Goal: Task Accomplishment & Management: Use online tool/utility

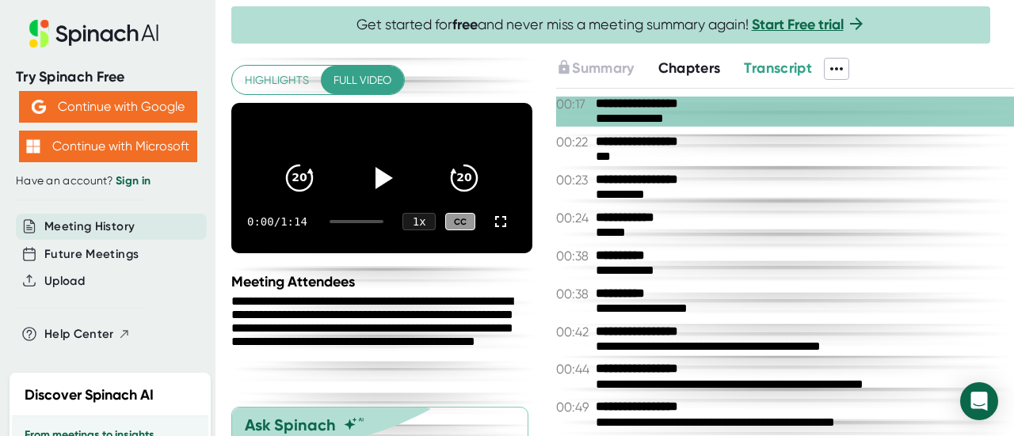
scroll to position [38, 0]
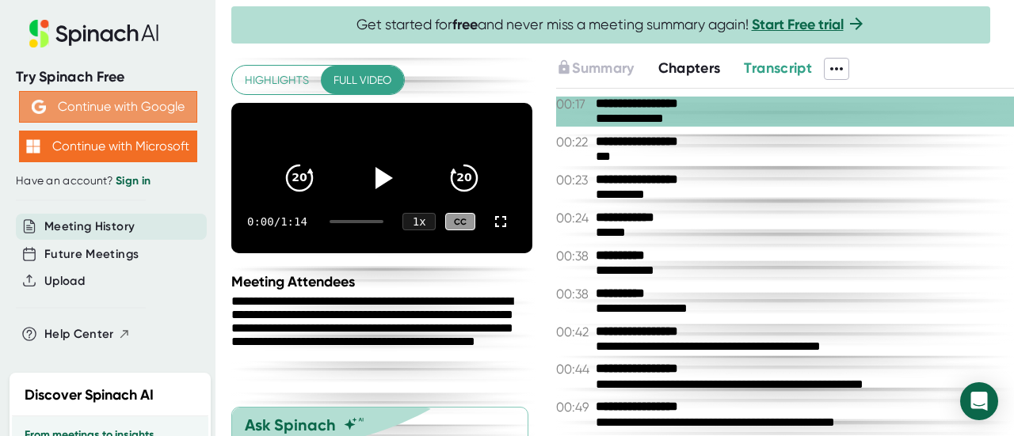
click at [140, 101] on button "Continue with Google" at bounding box center [108, 107] width 178 height 32
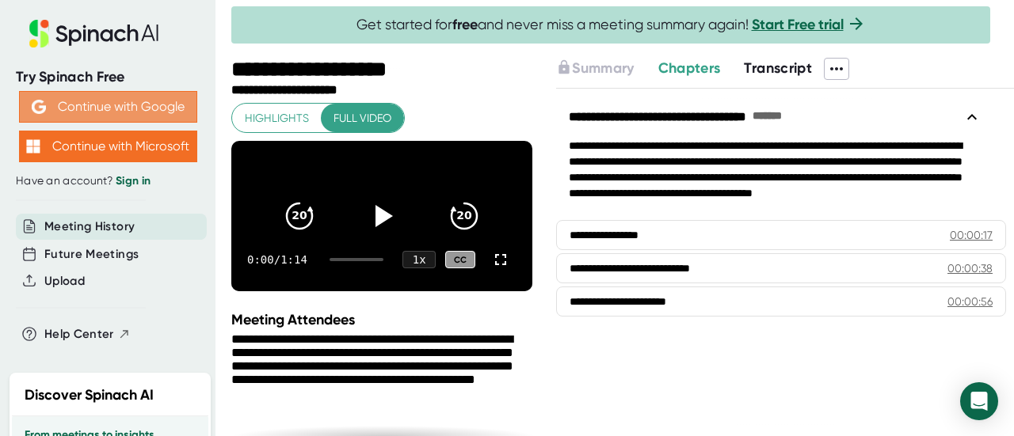
click at [159, 110] on button "Continue with Google" at bounding box center [108, 107] width 178 height 32
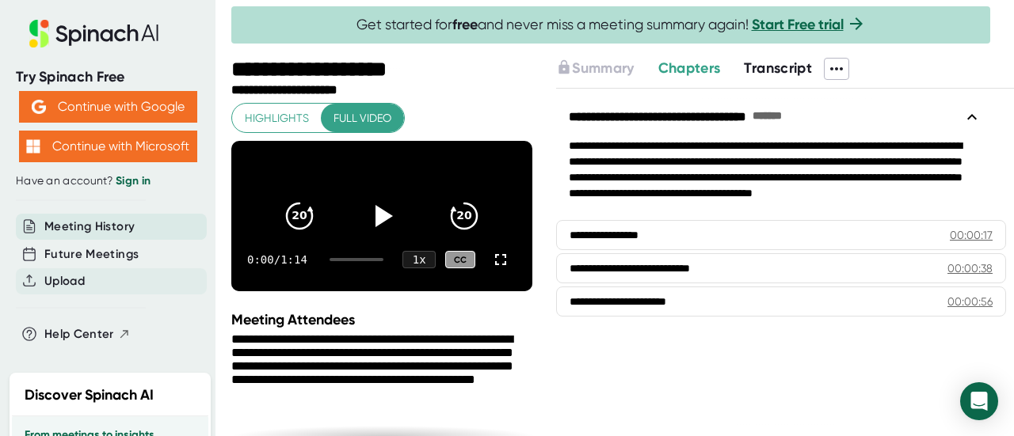
click at [44, 283] on div "Upload" at bounding box center [111, 281] width 191 height 26
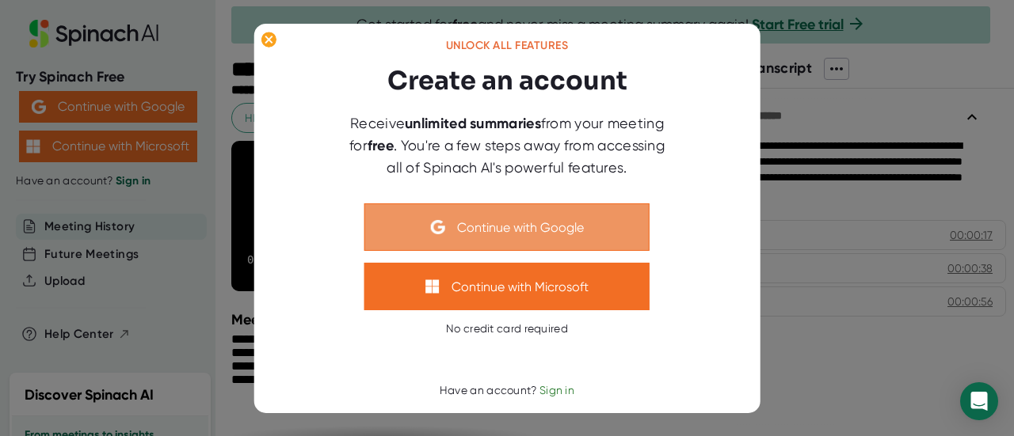
click at [453, 219] on button "Continue with Google" at bounding box center [506, 227] width 285 height 48
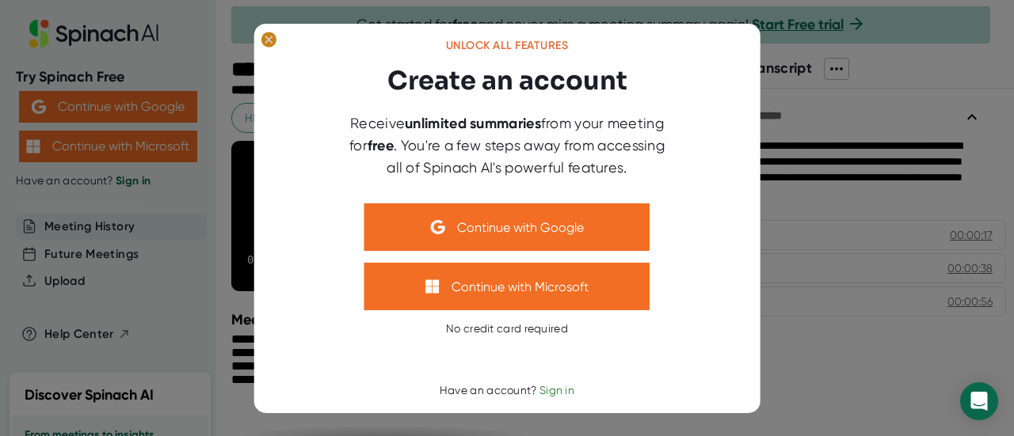
click at [267, 36] on ellipse at bounding box center [268, 40] width 15 height 16
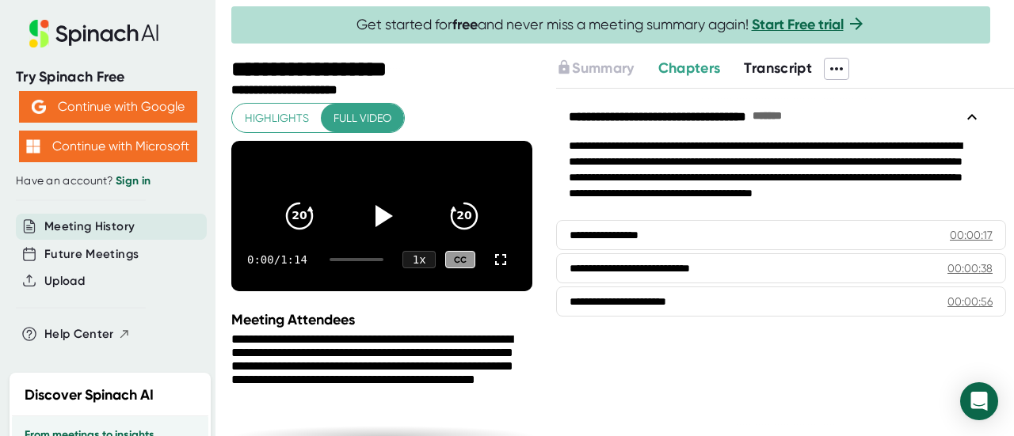
click at [6, 12] on div "Try Spinach Free Continue with Google Continue with Microsoft Have an account? …" at bounding box center [107, 181] width 215 height 363
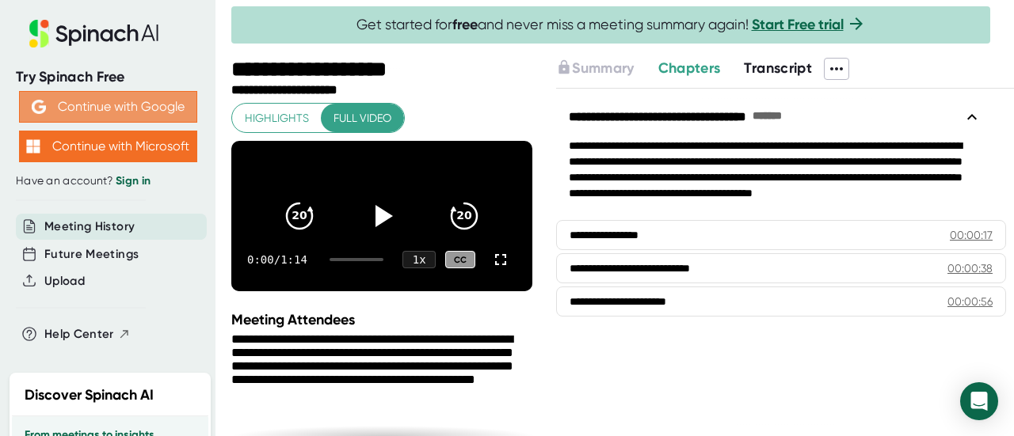
click at [143, 105] on button "Continue with Google" at bounding box center [108, 107] width 178 height 32
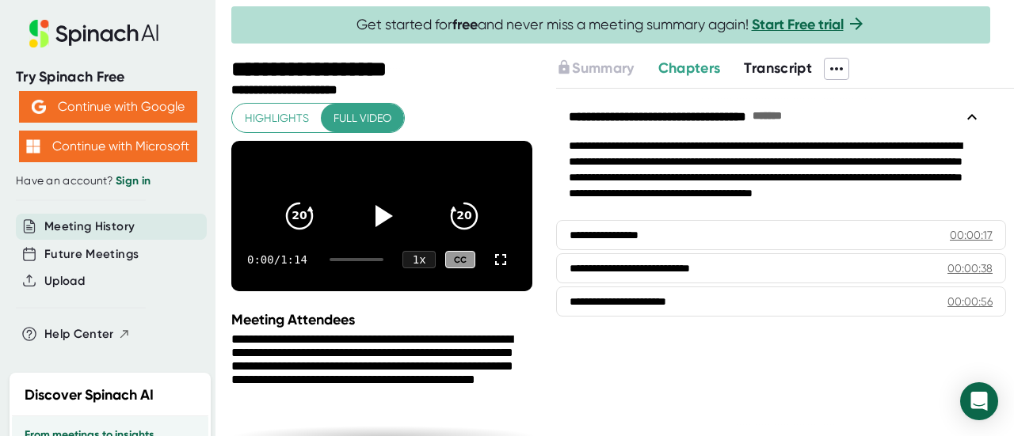
click at [805, 28] on link "Start Free trial" at bounding box center [797, 24] width 92 height 17
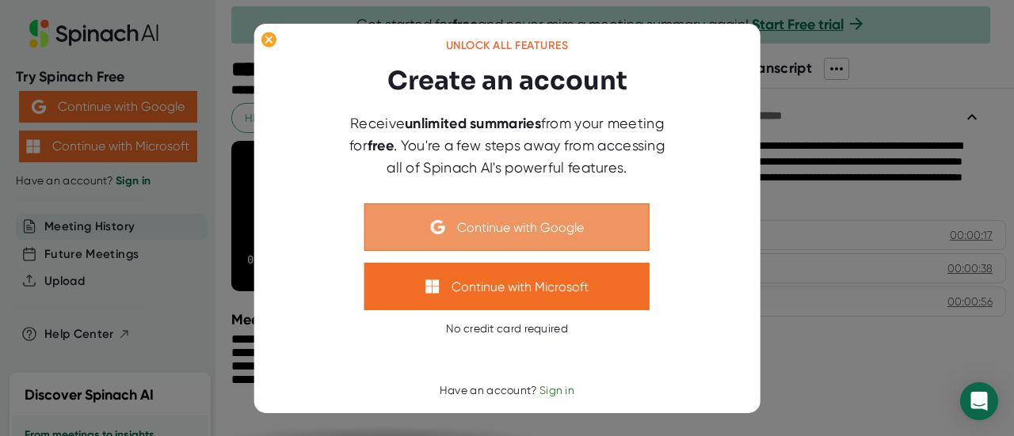
click at [587, 226] on button "Continue with Google" at bounding box center [506, 227] width 285 height 48
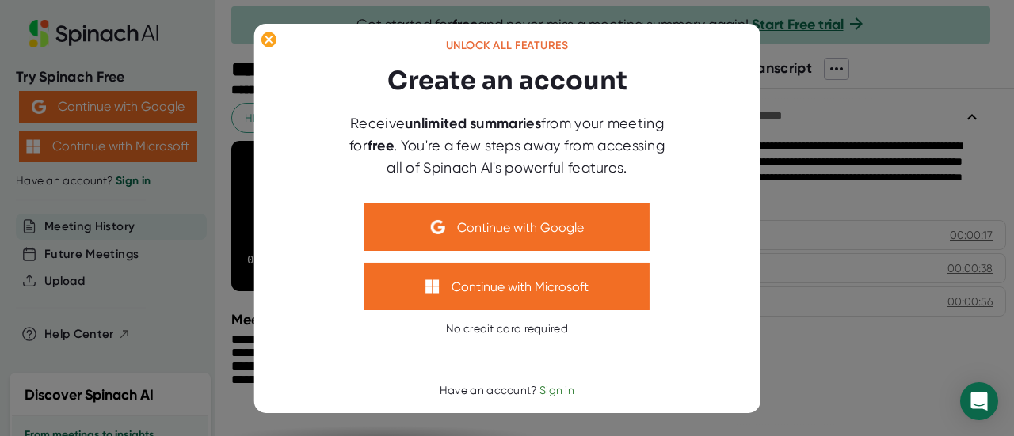
click at [774, 218] on div at bounding box center [507, 218] width 1014 height 436
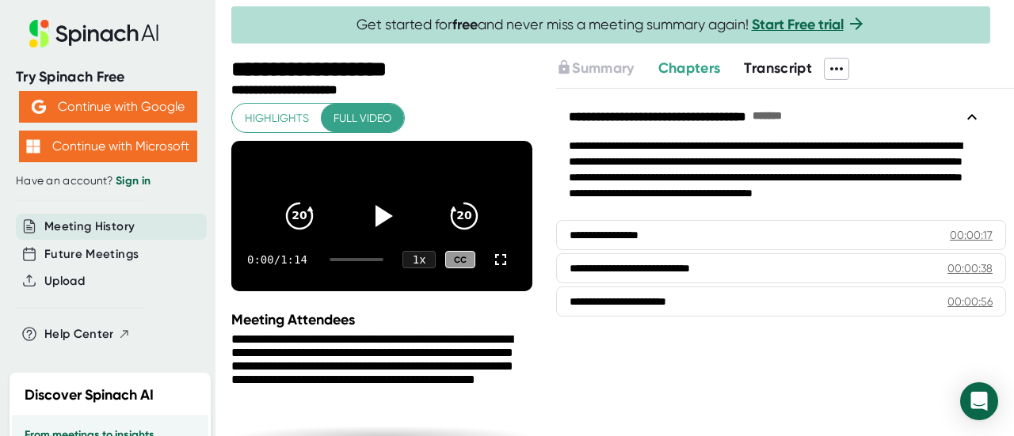
click at [792, 30] on link "Start Free trial" at bounding box center [797, 24] width 92 height 17
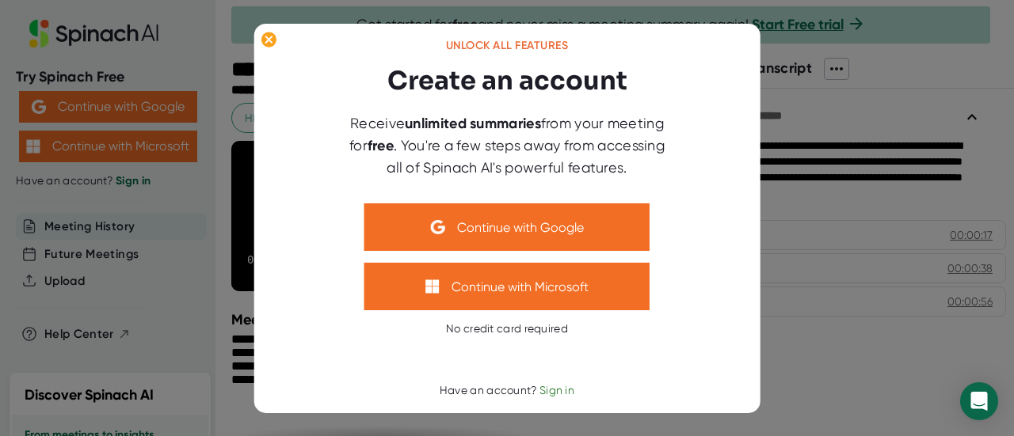
click at [551, 386] on span "Sign in" at bounding box center [556, 390] width 35 height 13
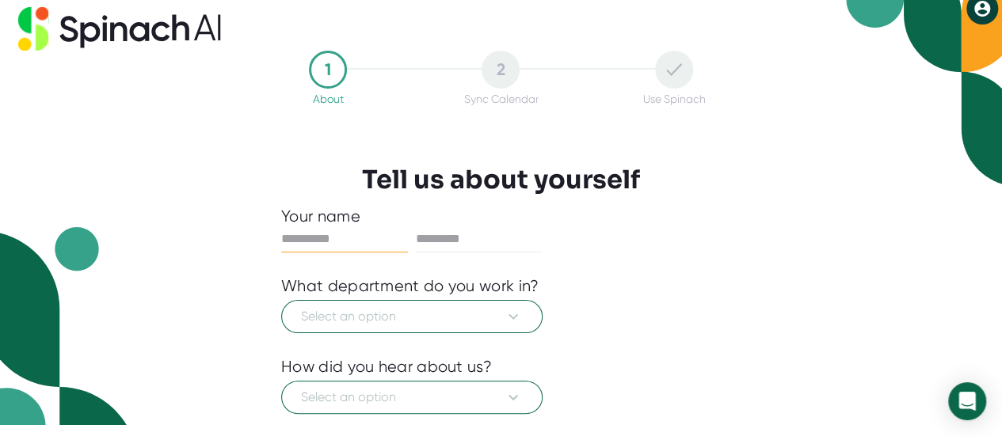
scroll to position [26, 0]
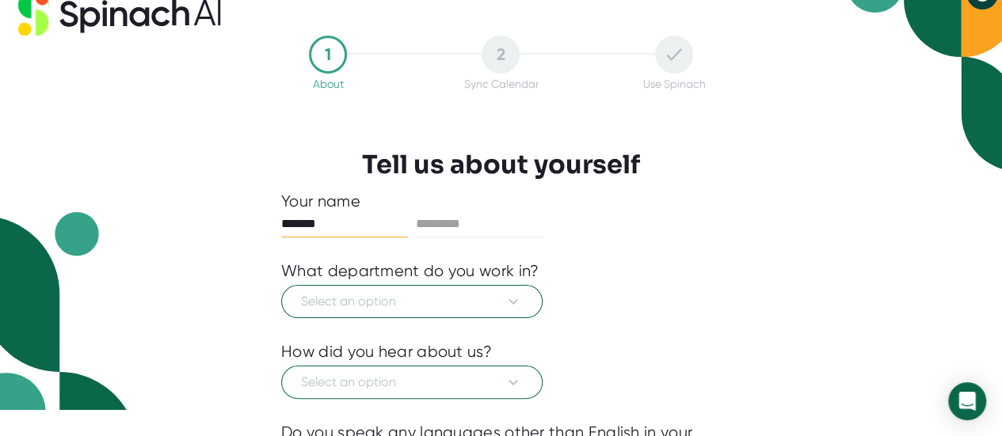
type input "*******"
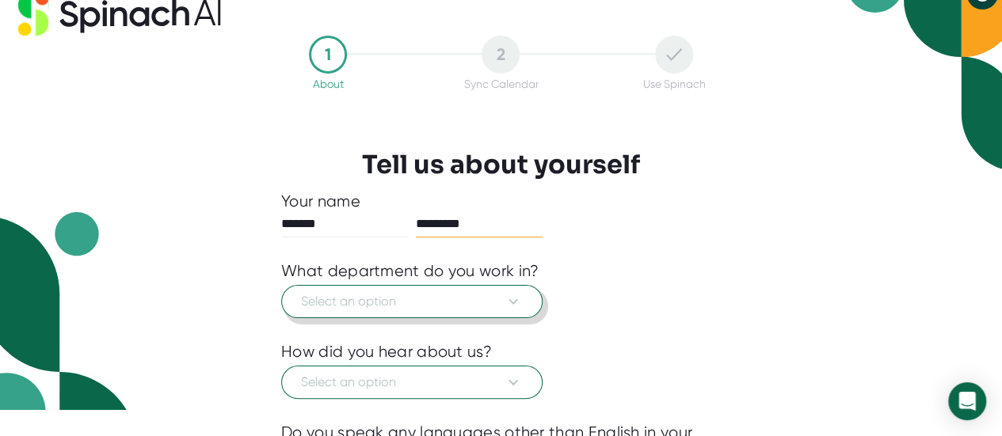
type input "*********"
click at [523, 303] on button "Select an option" at bounding box center [411, 301] width 261 height 33
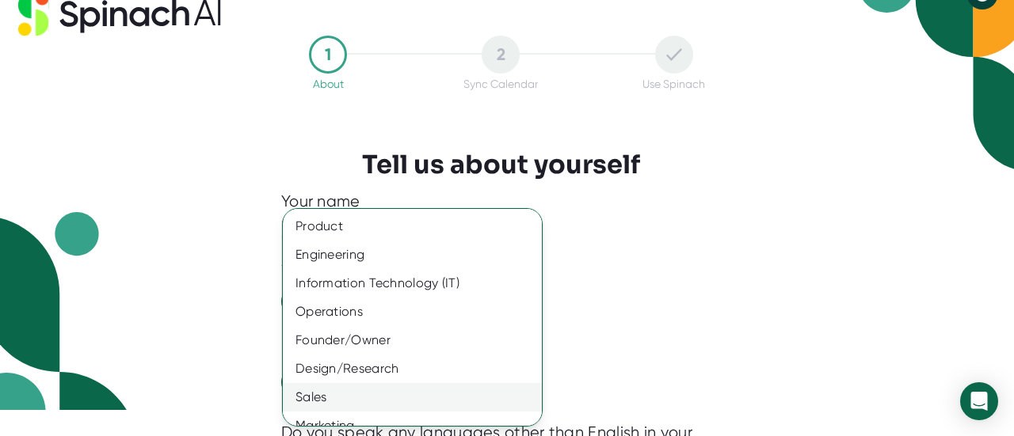
drag, startPoint x: 507, startPoint y: 391, endPoint x: 476, endPoint y: 394, distance: 31.0
click at [476, 394] on div "Sales" at bounding box center [418, 397] width 271 height 29
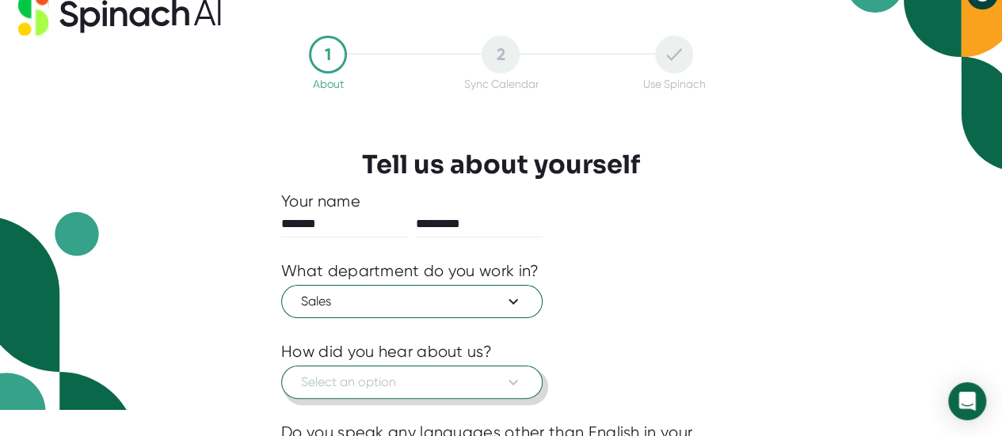
click at [479, 386] on span "Select an option" at bounding box center [412, 382] width 222 height 19
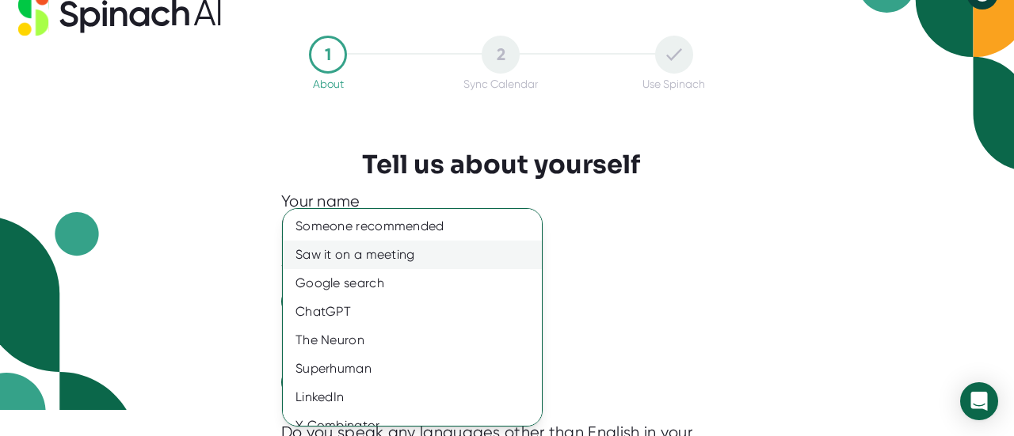
click at [459, 254] on div "Saw it on a meeting" at bounding box center [418, 255] width 271 height 29
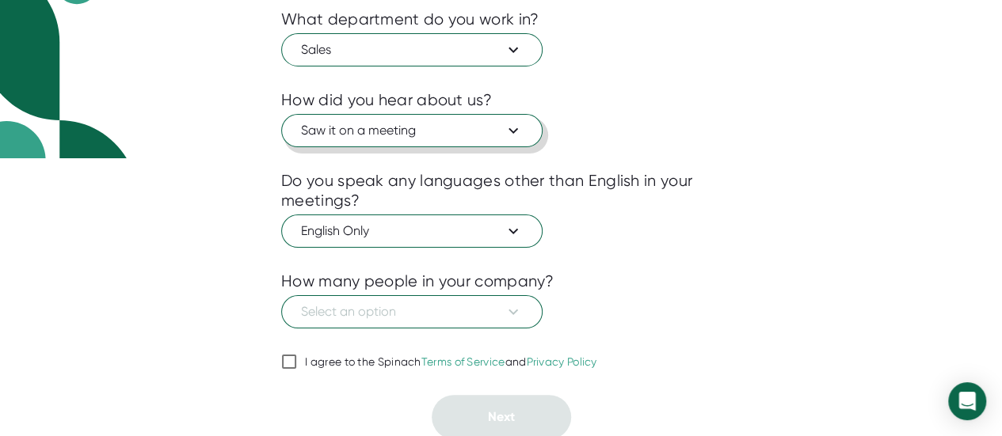
scroll to position [275, 0]
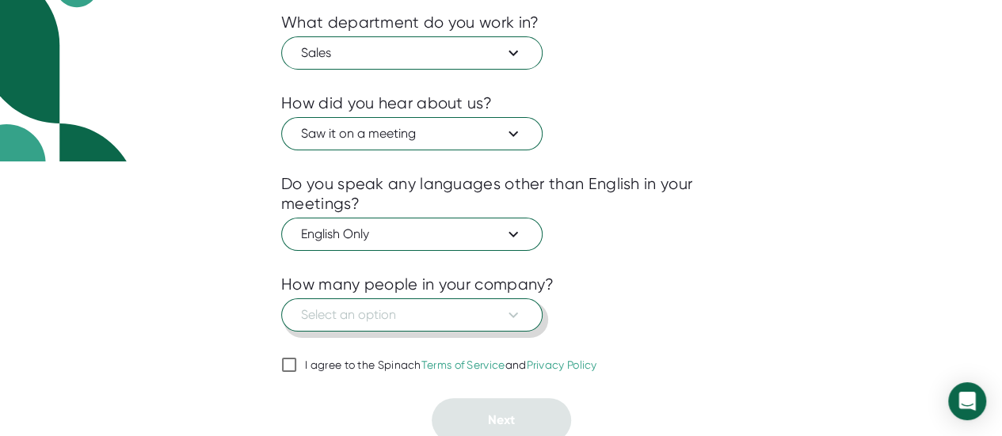
click at [529, 313] on button "Select an option" at bounding box center [411, 315] width 261 height 33
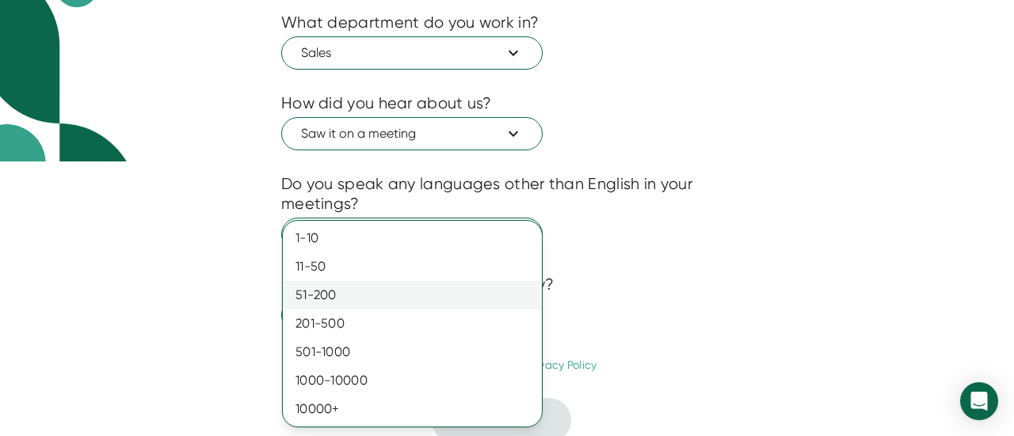
click at [504, 299] on div "51-200" at bounding box center [412, 295] width 259 height 29
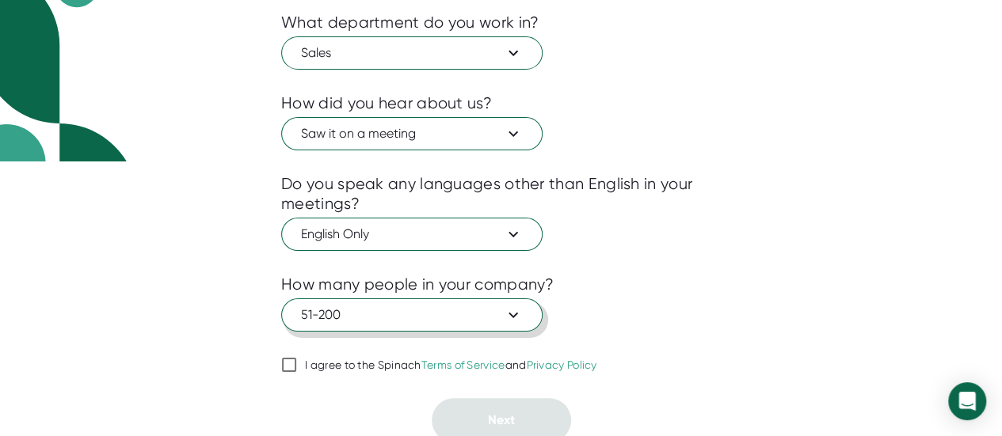
scroll to position [278, 0]
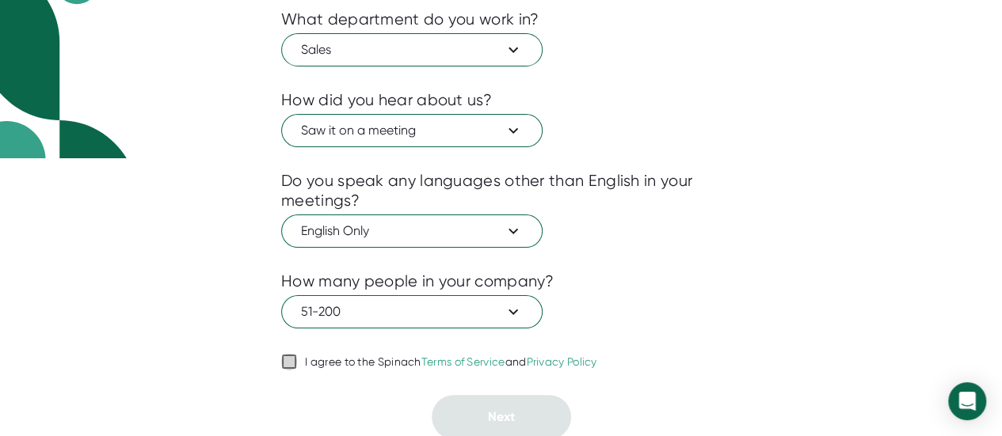
click at [282, 361] on input "I agree to the Spinach Terms of Service and Privacy Policy" at bounding box center [289, 361] width 16 height 19
checkbox input "true"
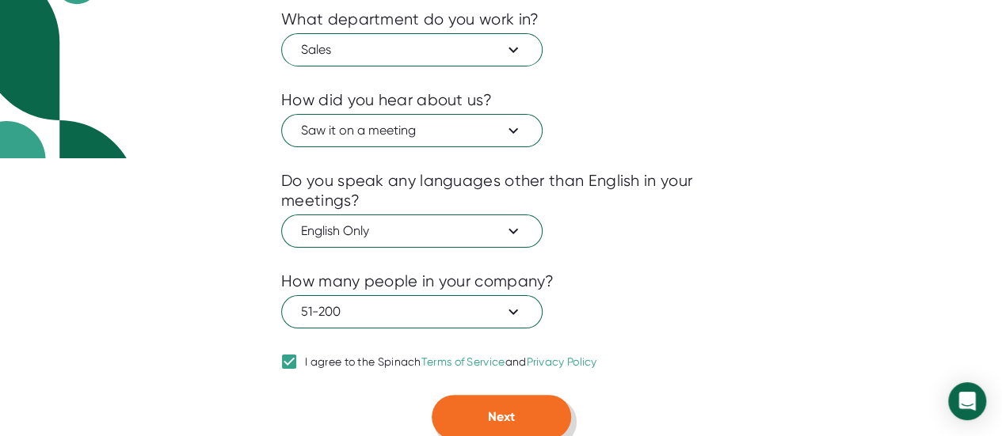
click at [507, 417] on span "Next" at bounding box center [501, 416] width 27 height 15
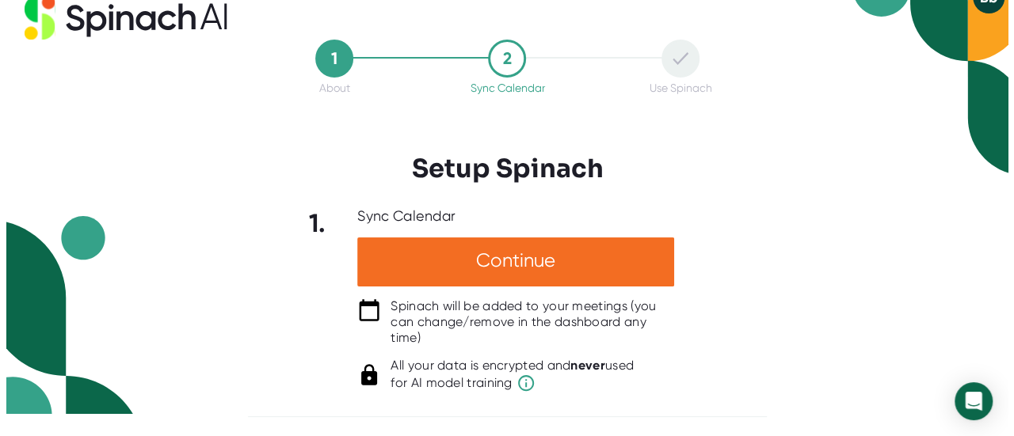
scroll to position [19, 0]
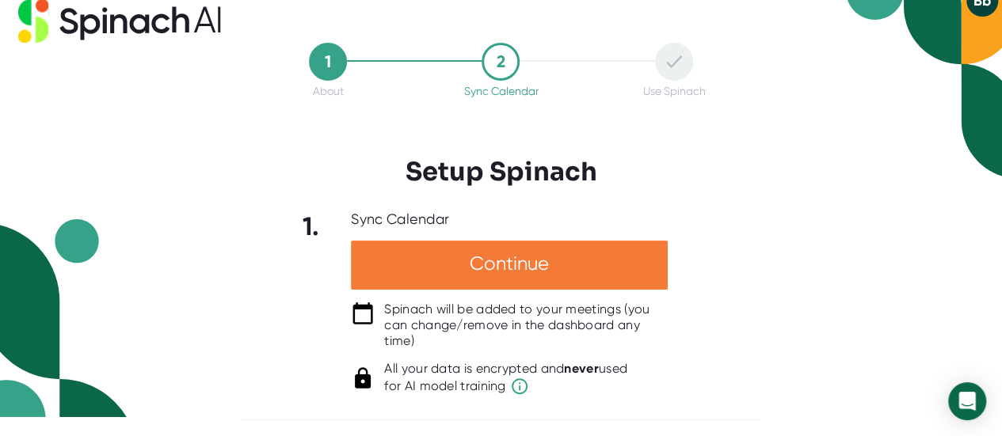
click at [575, 263] on div "Continue" at bounding box center [509, 265] width 317 height 49
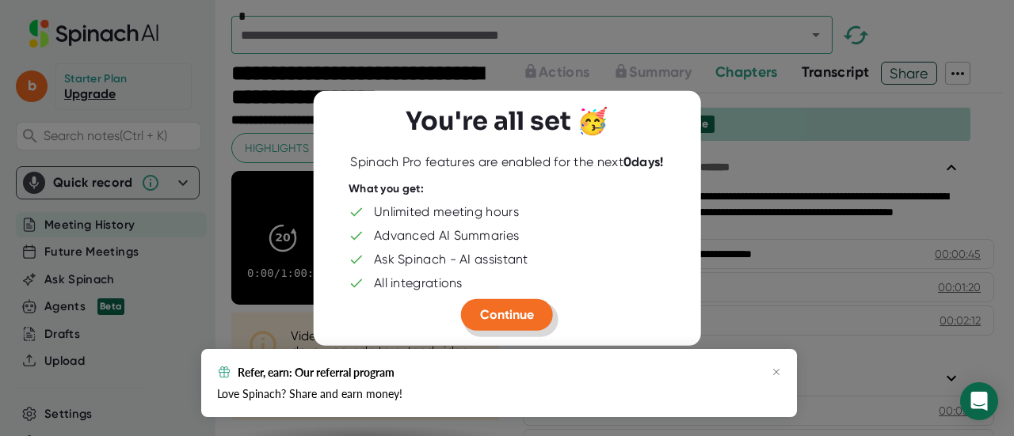
click at [534, 312] on span "Continue" at bounding box center [507, 313] width 54 height 15
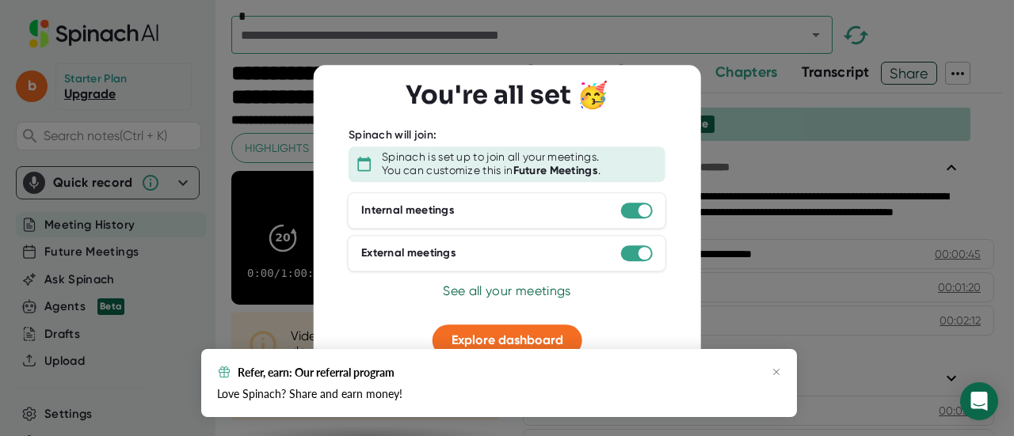
click at [773, 367] on div "Refer, earn: Our referral program" at bounding box center [499, 372] width 564 height 14
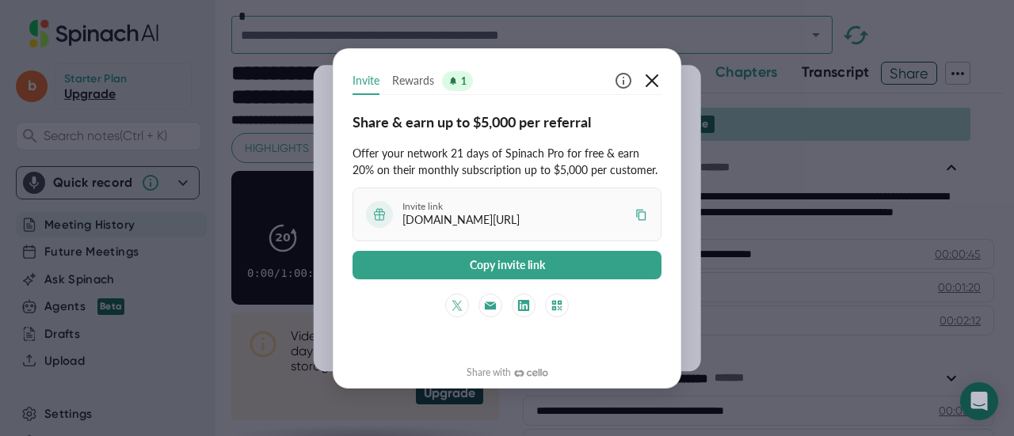
click at [654, 78] on icon "button" at bounding box center [651, 80] width 13 height 13
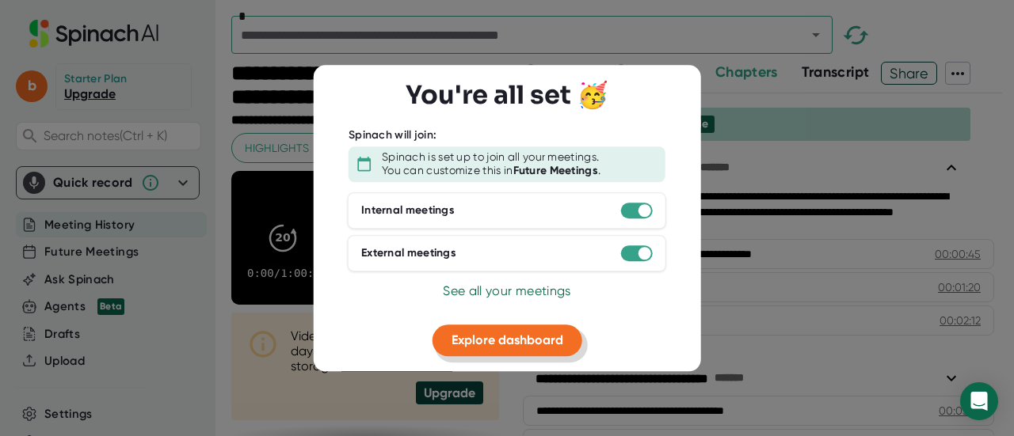
click at [538, 347] on span "Explore dashboard" at bounding box center [507, 340] width 112 height 15
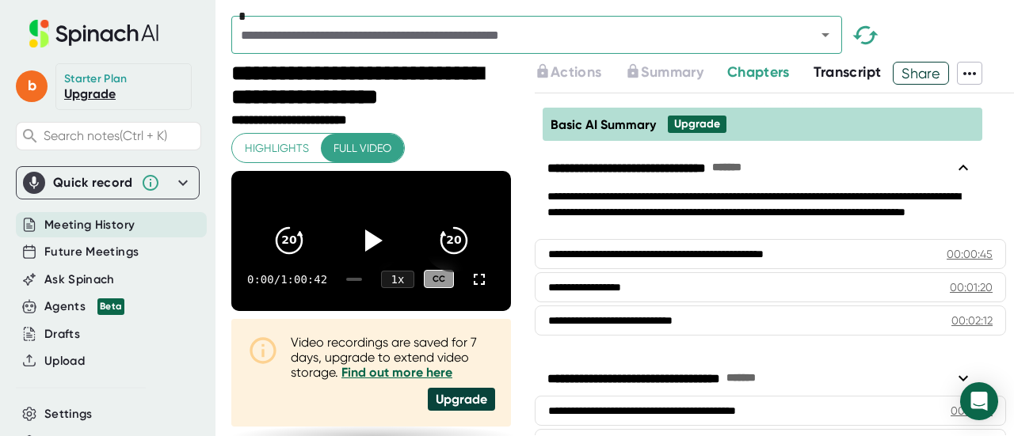
click at [116, 226] on span "Meeting History" at bounding box center [89, 225] width 90 height 18
click at [114, 226] on span "Meeting History" at bounding box center [89, 225] width 90 height 18
click at [92, 183] on div "Quick record" at bounding box center [93, 183] width 80 height 16
